Goal: Information Seeking & Learning: Learn about a topic

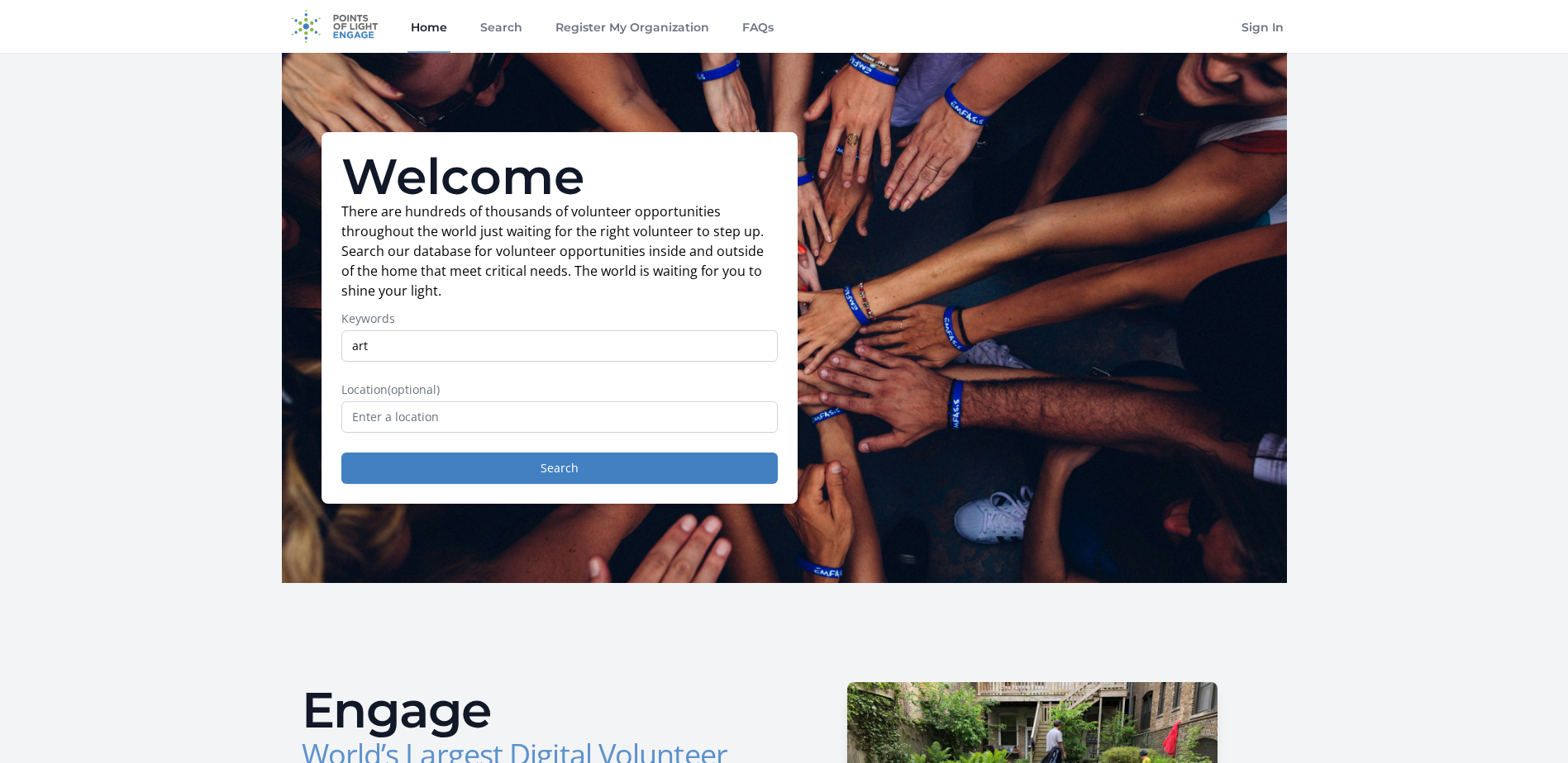
type input "art"
click at [428, 431] on input "text" at bounding box center [559, 417] width 436 height 32
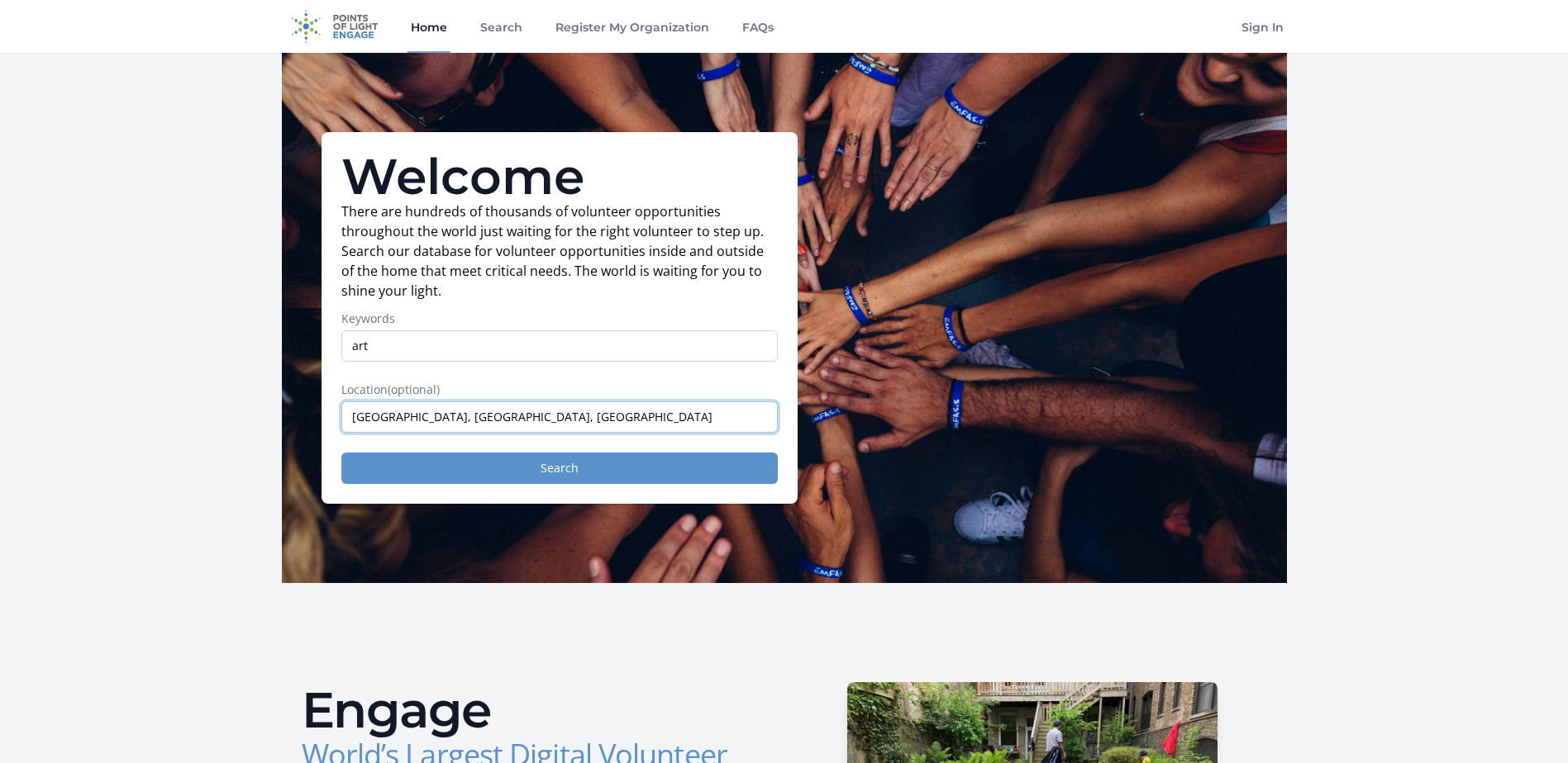
type input "[GEOGRAPHIC_DATA], [GEOGRAPHIC_DATA], [GEOGRAPHIC_DATA]"
click at [473, 463] on button "Search" at bounding box center [559, 468] width 436 height 32
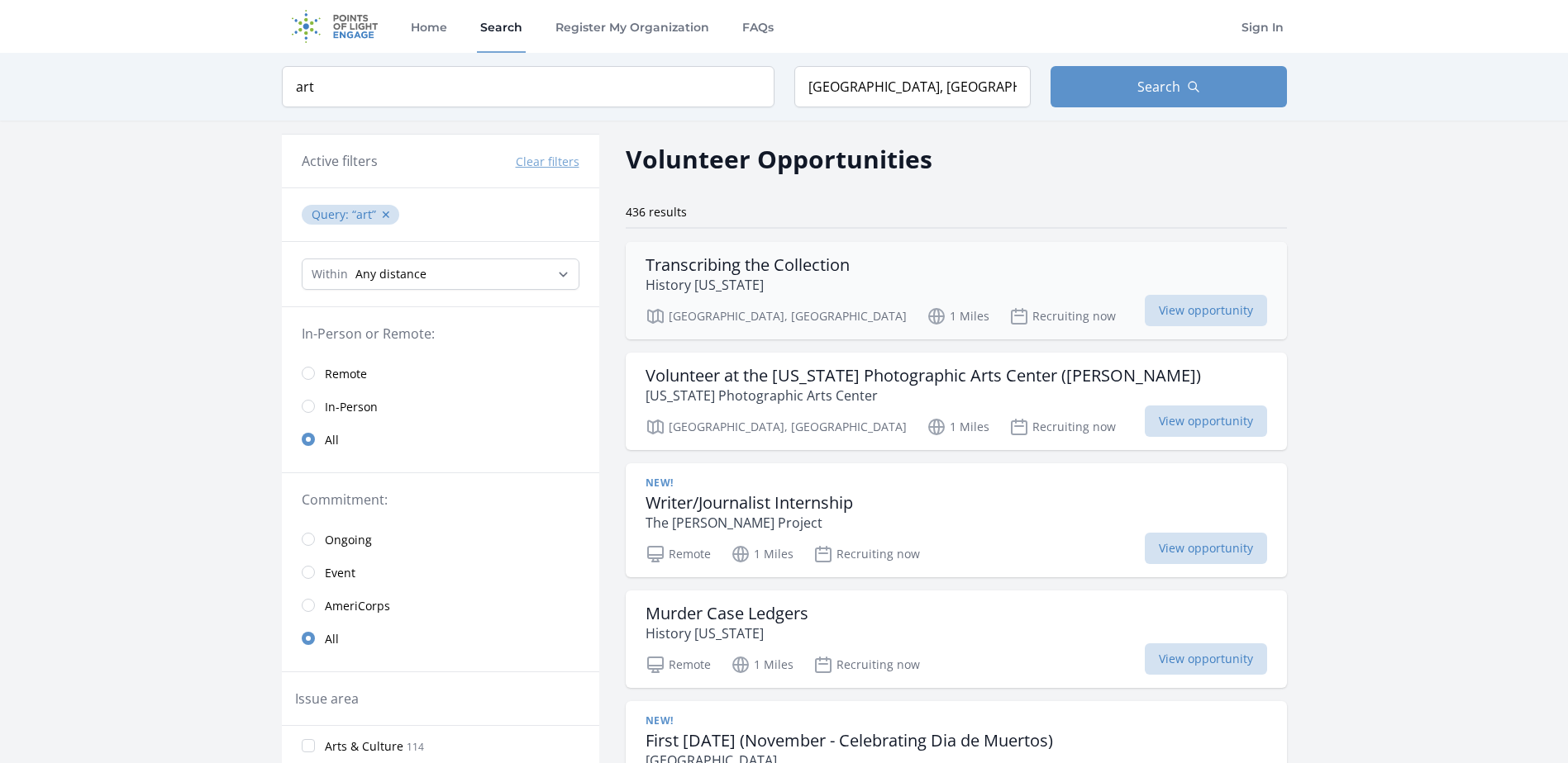
click at [691, 270] on h3 "Transcribing the Collection" at bounding box center [747, 265] width 204 height 20
